Goal: Information Seeking & Learning: Find specific fact

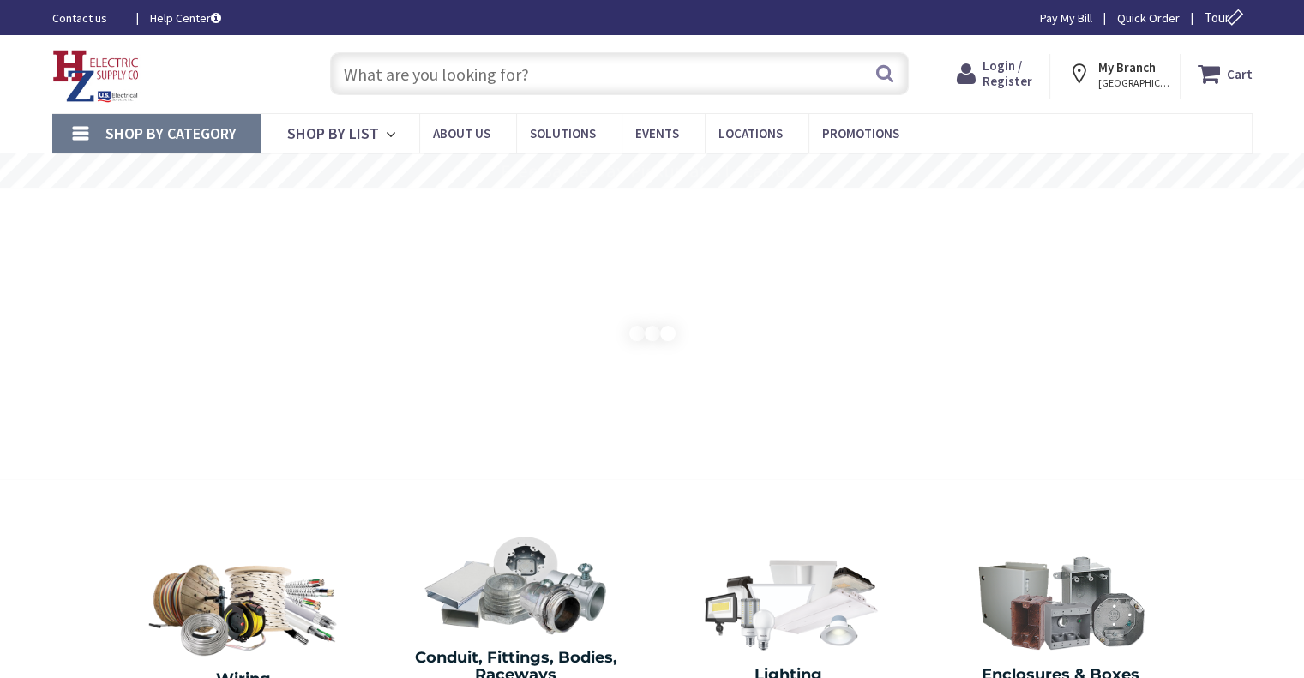
click at [416, 73] on input "text" at bounding box center [619, 73] width 579 height 43
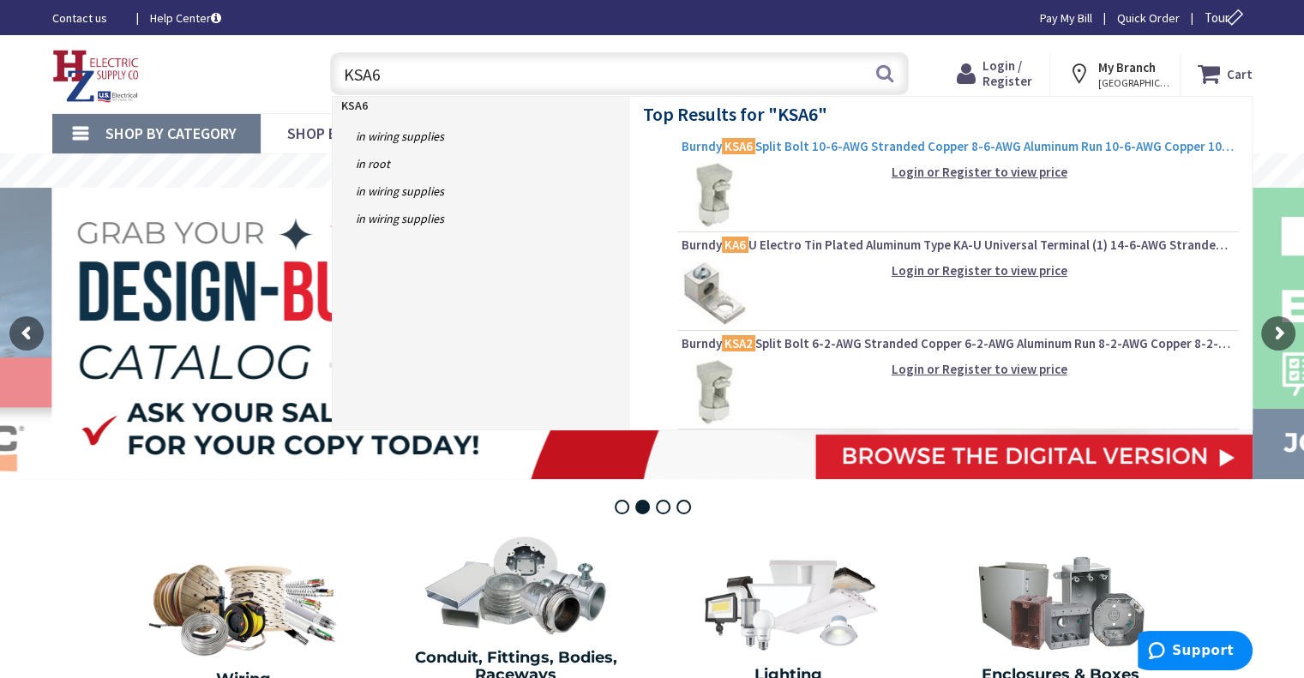
type input "KSA6"
click at [806, 147] on span "Burndy KSA6 Split Bolt 10-6-AWG Stranded Copper 8-6-AWG Aluminum Run 10-6-AWG C…" at bounding box center [957, 146] width 553 height 17
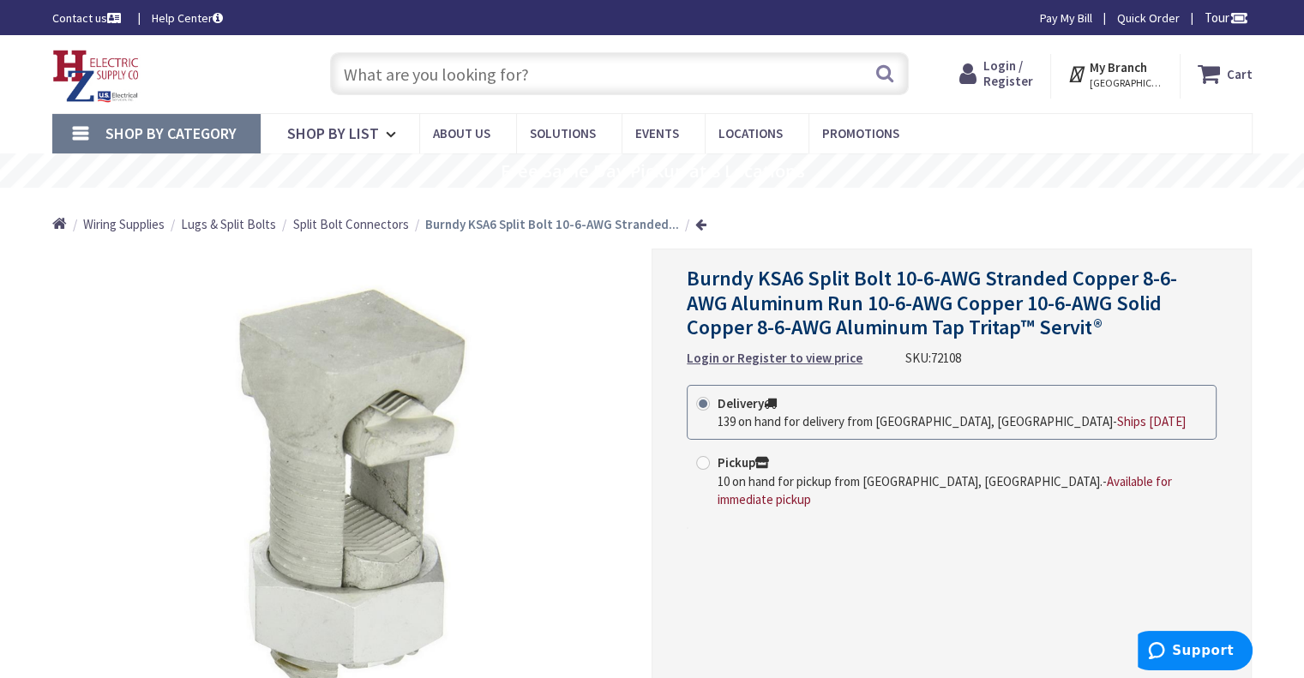
click at [436, 61] on input "text" at bounding box center [619, 73] width 579 height 43
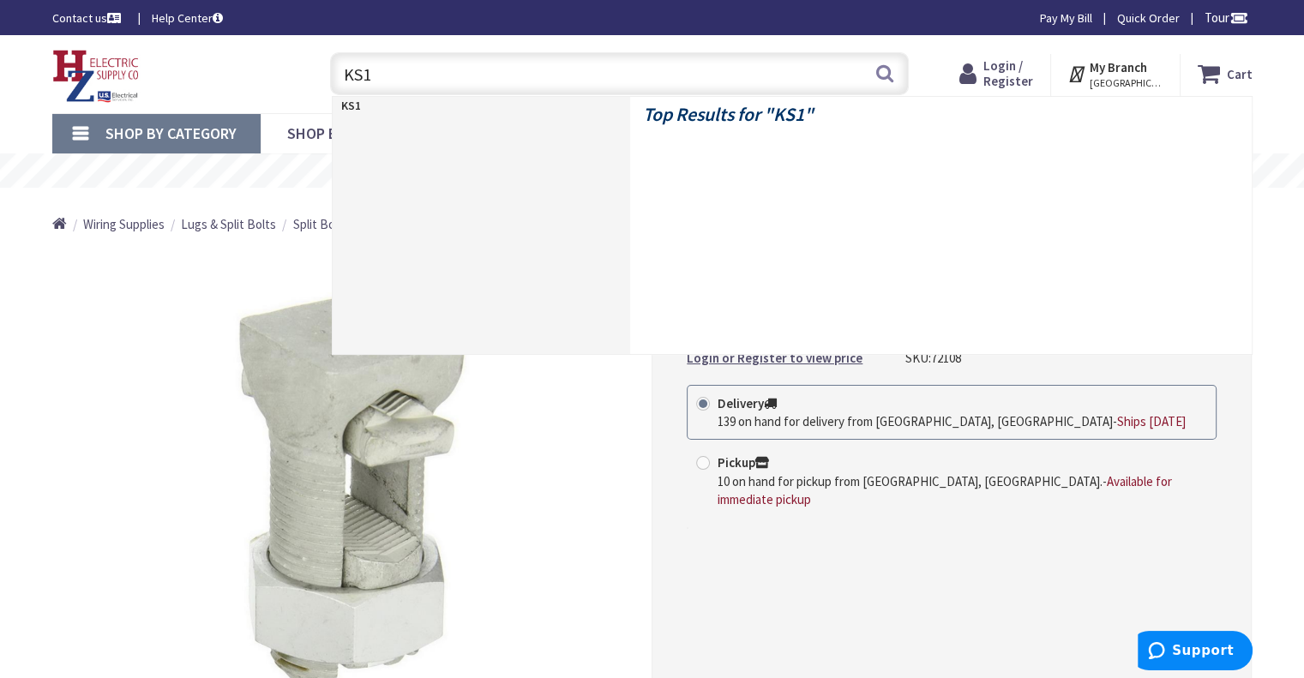
type input "KS17"
